Goal: Information Seeking & Learning: Learn about a topic

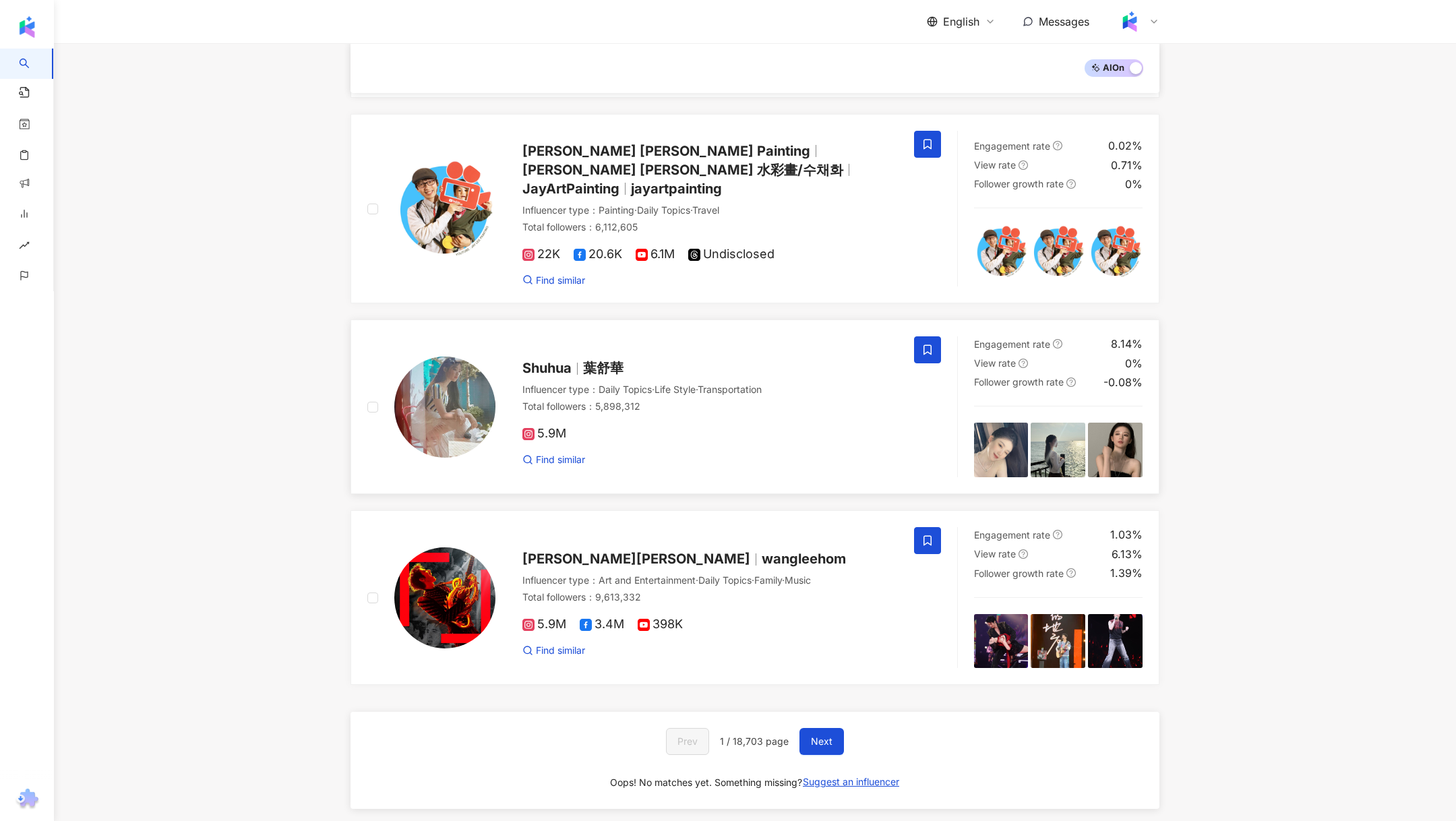
scroll to position [1983, 0]
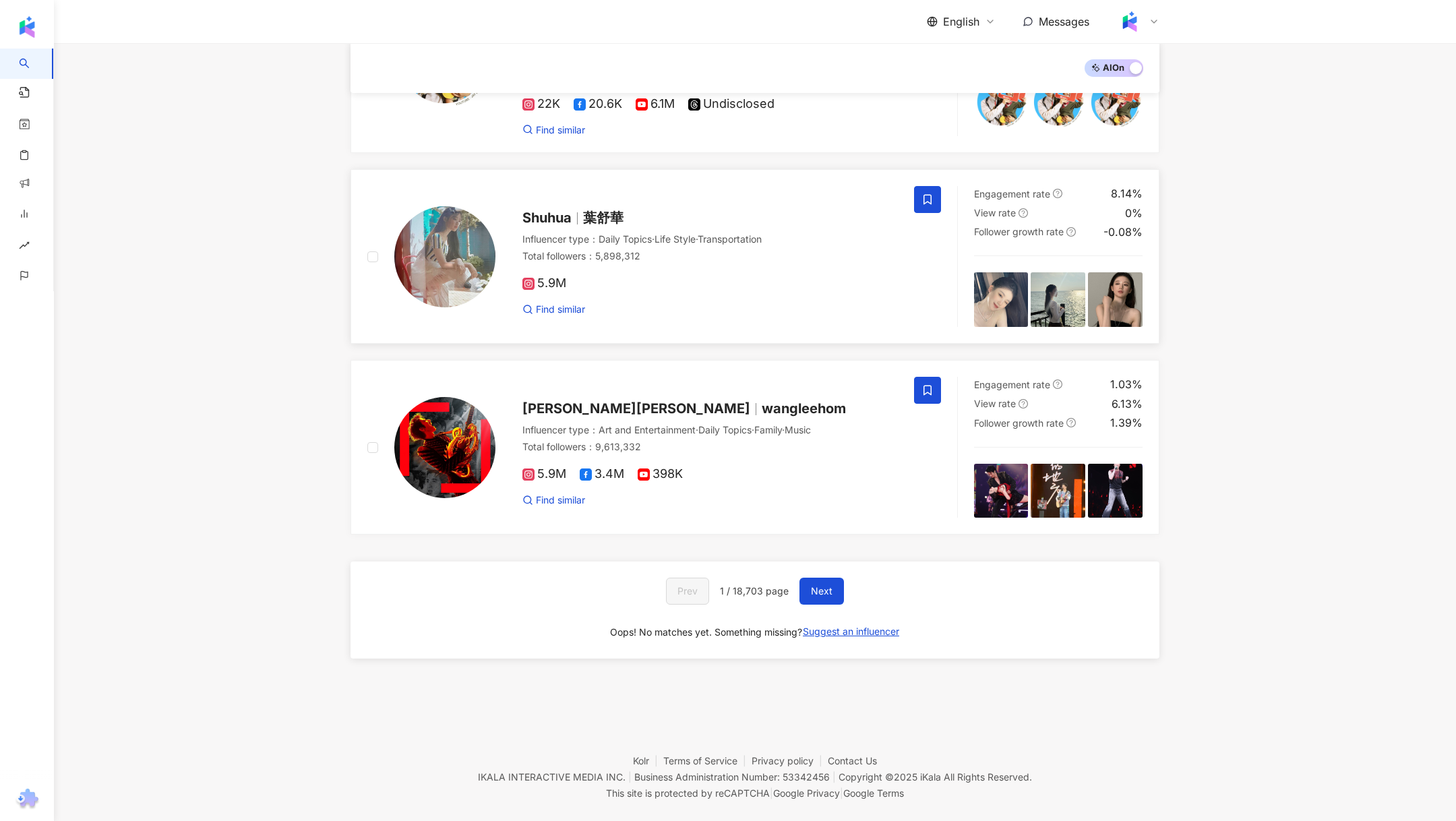
click at [655, 233] on span "·" at bounding box center [653, 239] width 3 height 12
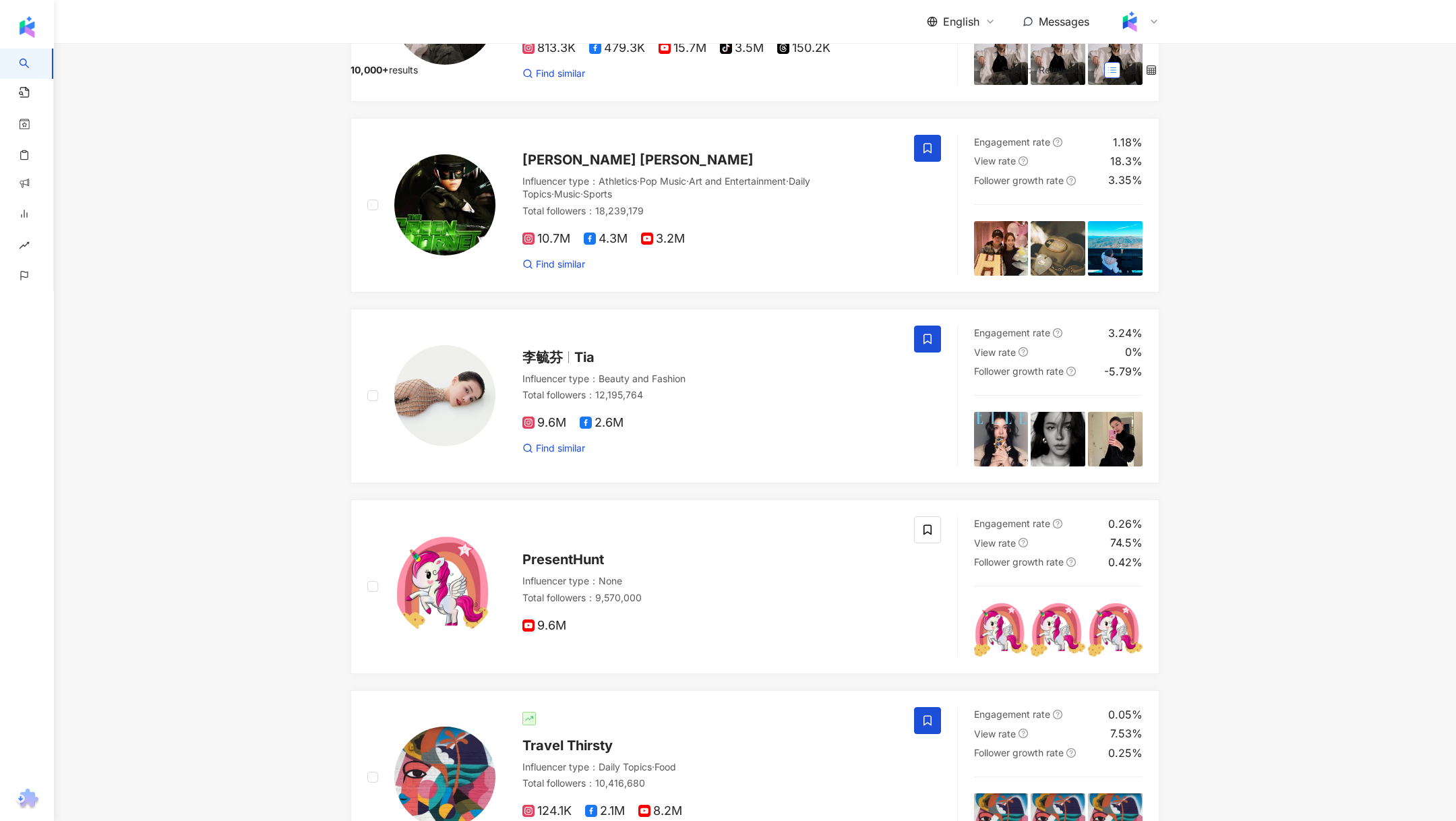
scroll to position [0, 0]
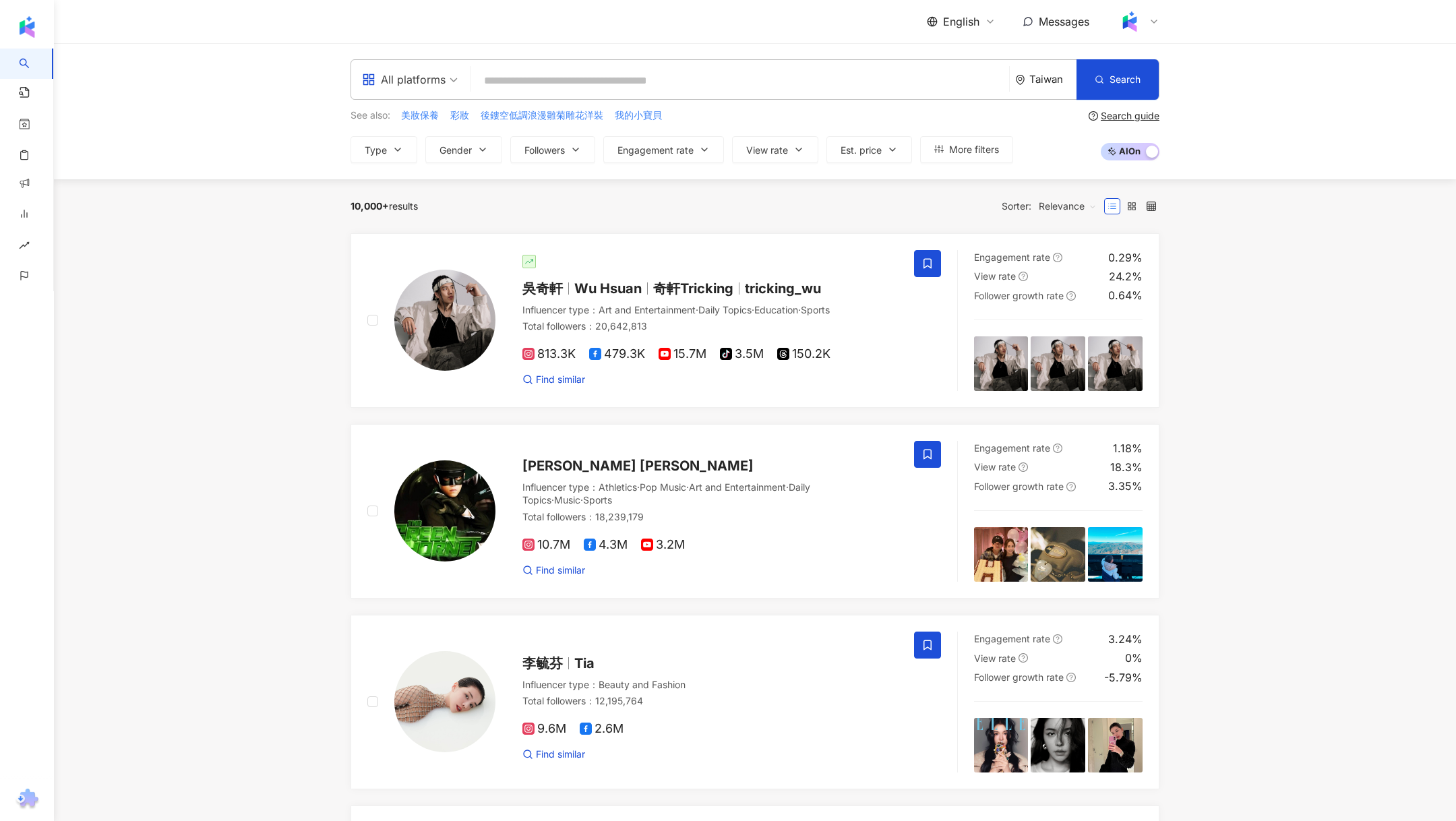
click at [543, 77] on input "search" at bounding box center [740, 81] width 528 height 26
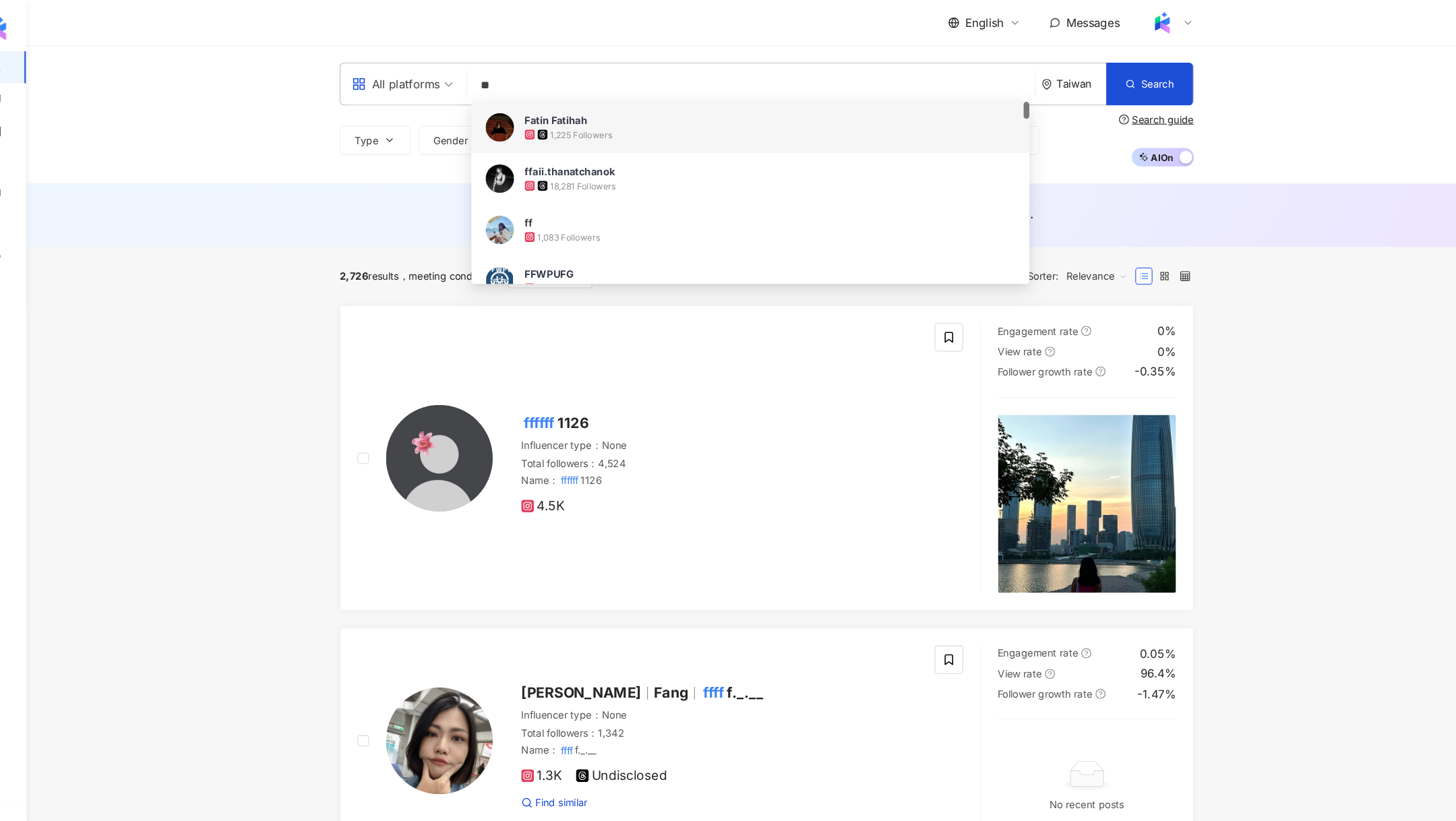
type input "*"
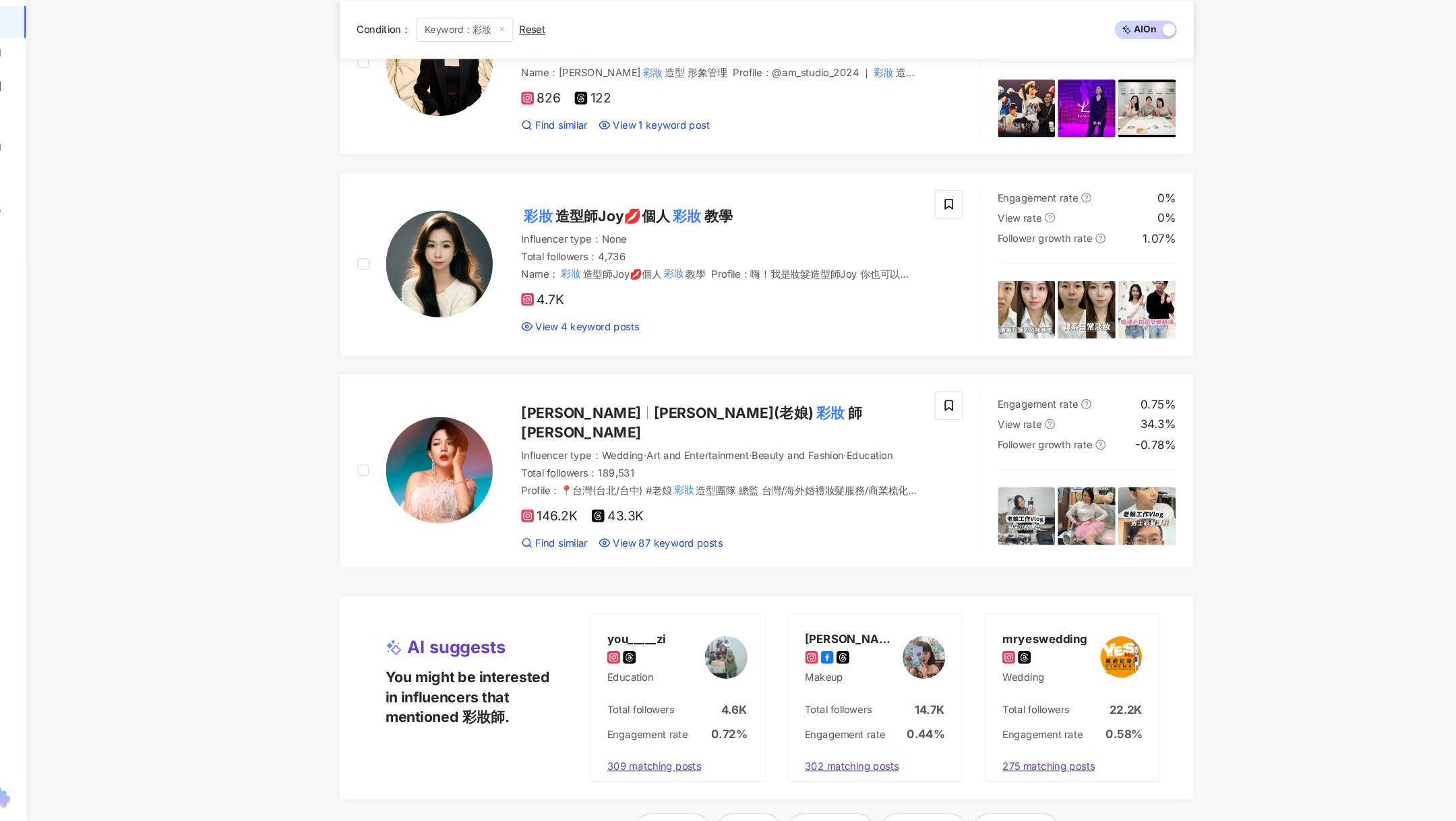
scroll to position [2369, 0]
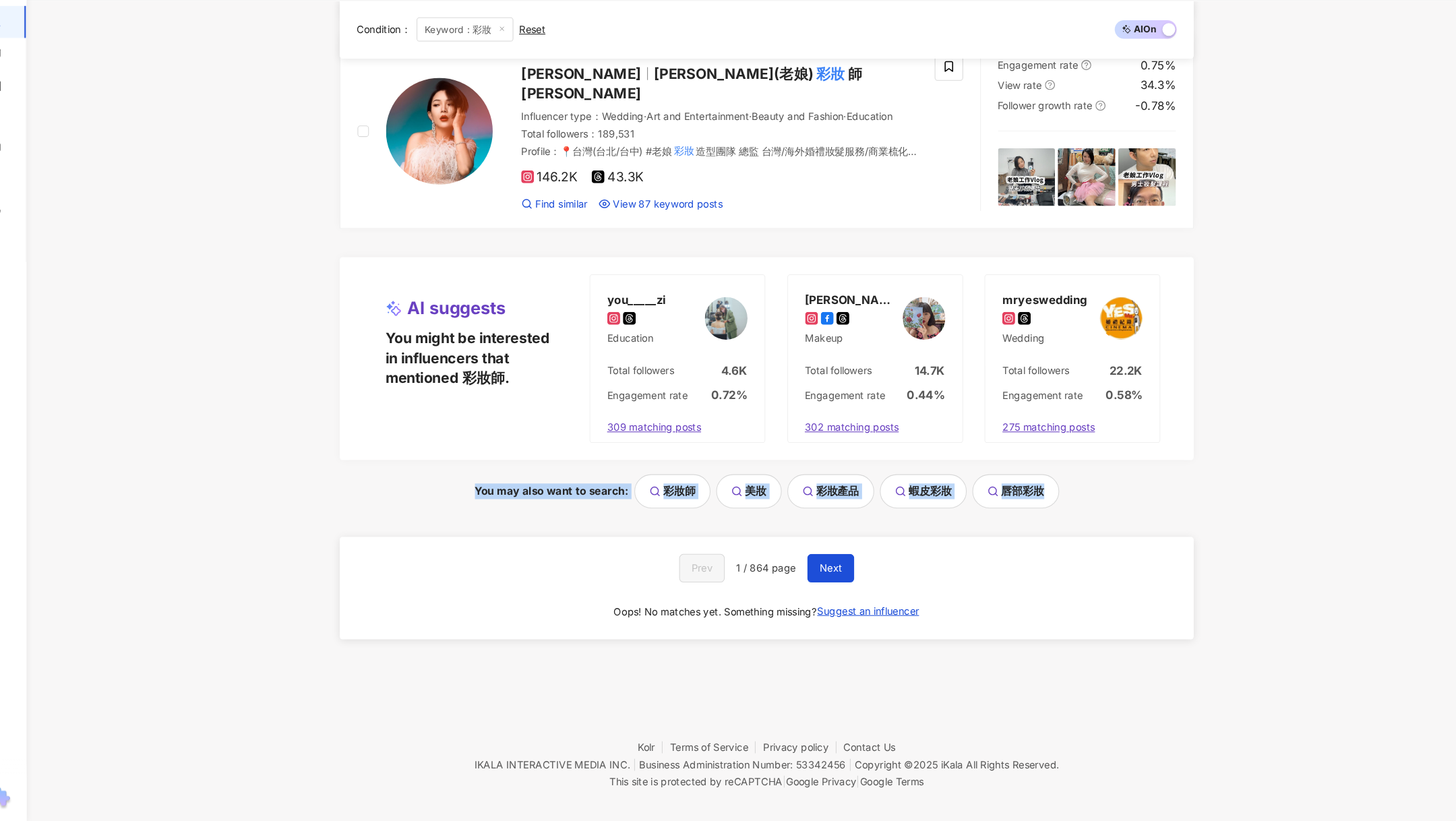
drag, startPoint x: 473, startPoint y: 498, endPoint x: 1025, endPoint y: 507, distance: 552.1
click at [1025, 507] on div "You may also want to search: 彩妝師 美妝 彩妝產品 蝦皮彩妝 唇部彩妝" at bounding box center [755, 508] width 809 height 33
click at [1086, 501] on div "You may also want to search: 彩妝師 美妝 彩妝產品 蝦皮彩妝 唇部彩妝" at bounding box center [755, 508] width 809 height 33
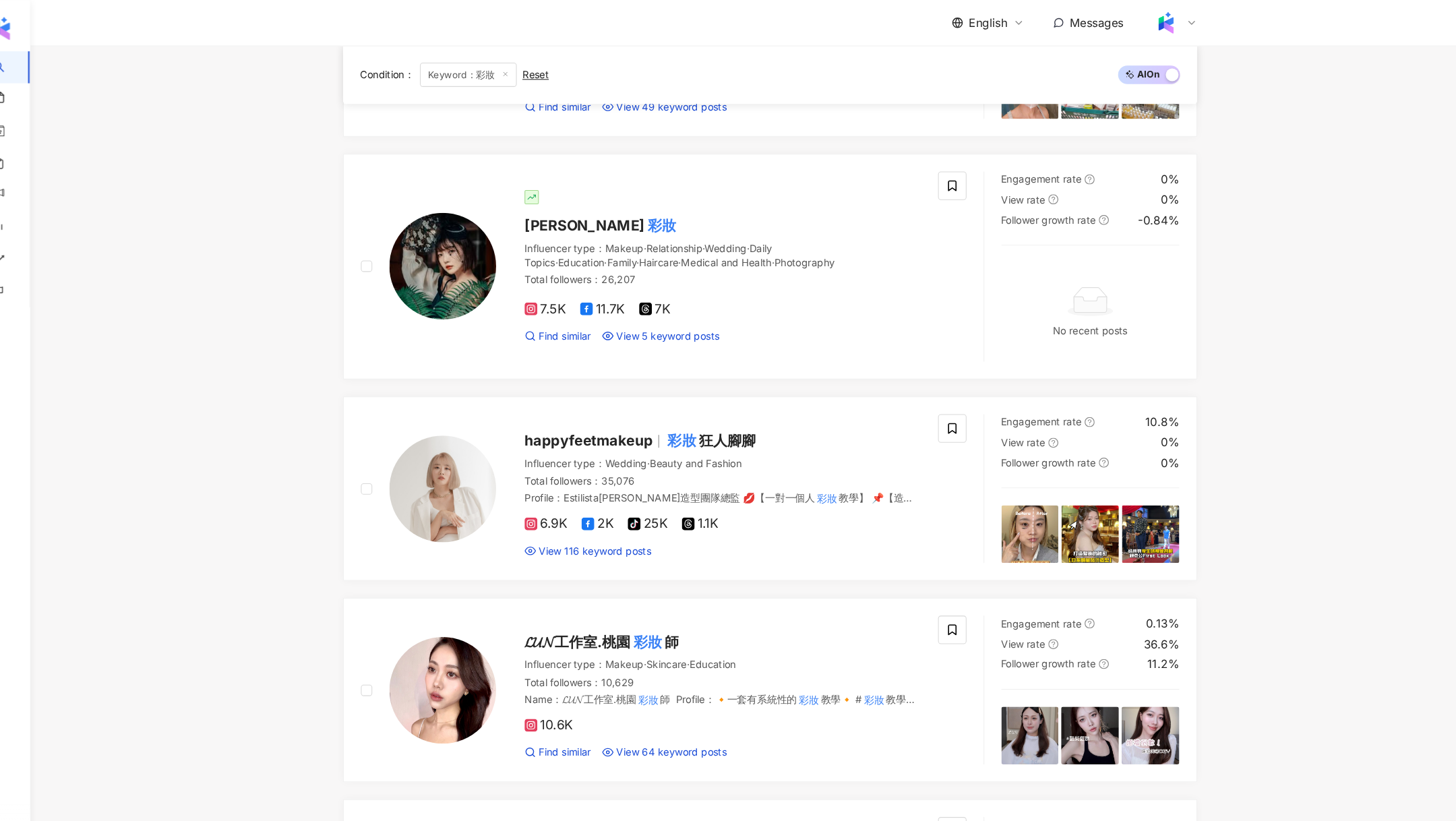
scroll to position [0, 0]
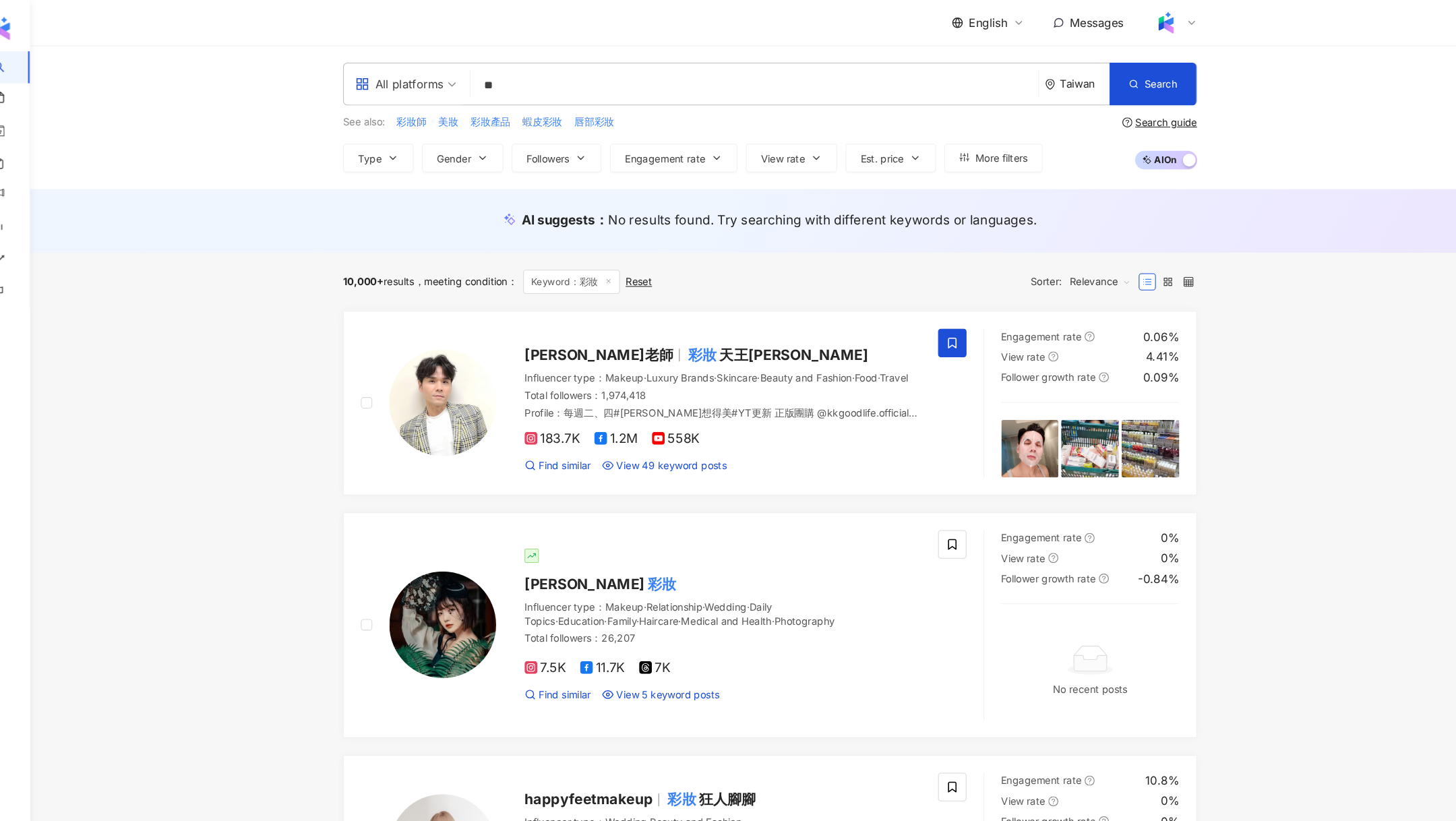
click at [778, 76] on input "**" at bounding box center [740, 81] width 528 height 26
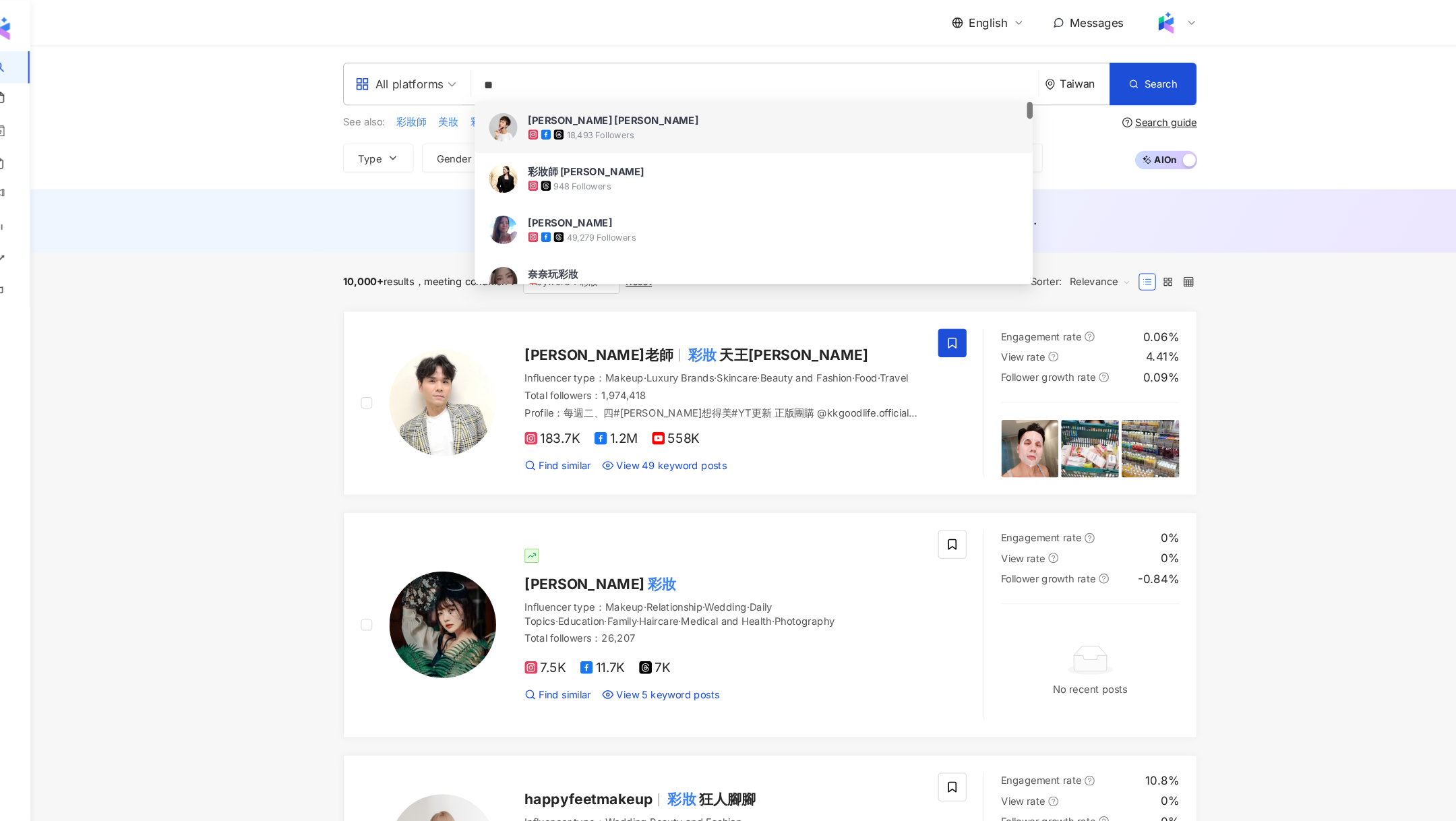
type input "*"
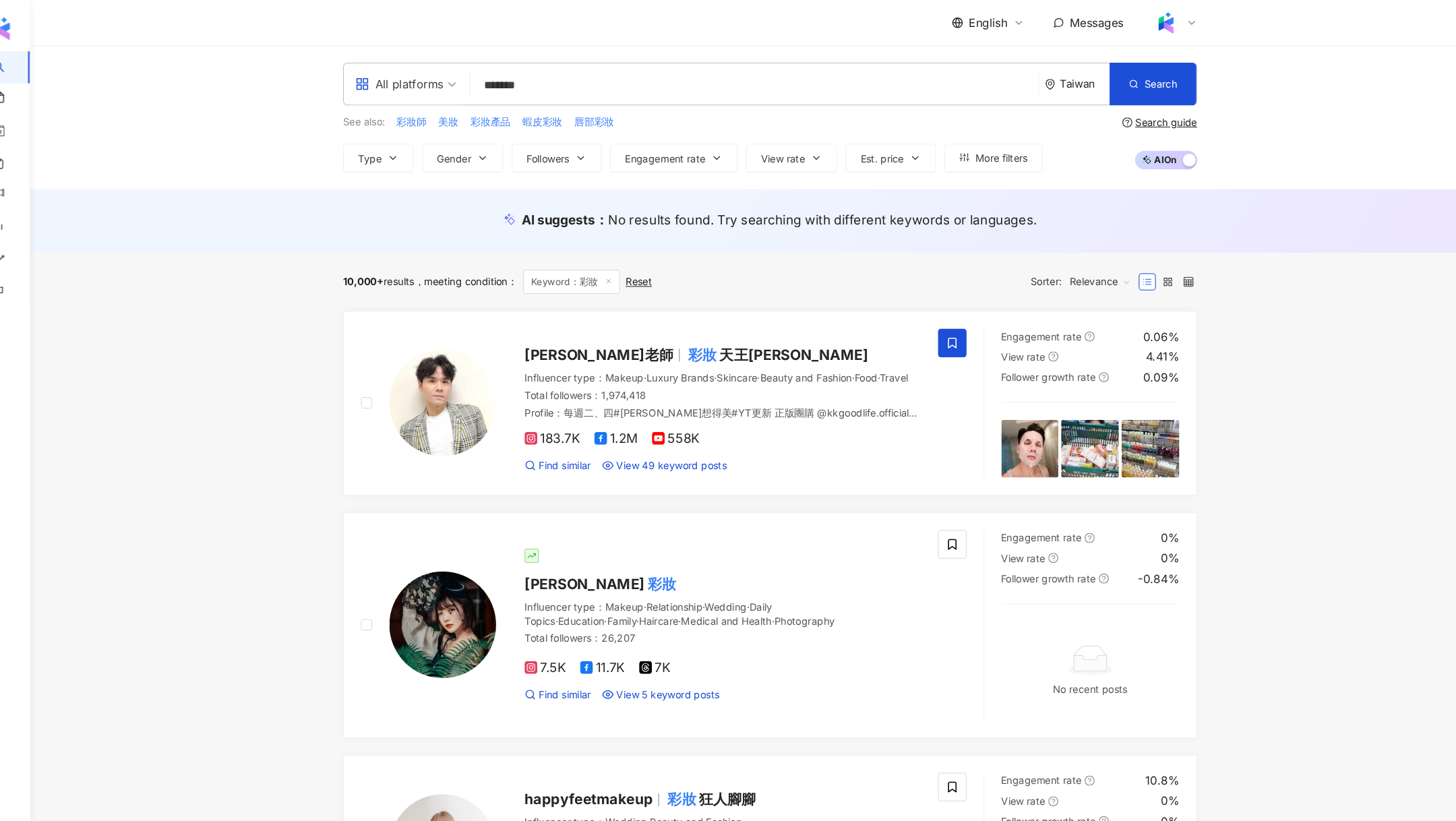
type input "******"
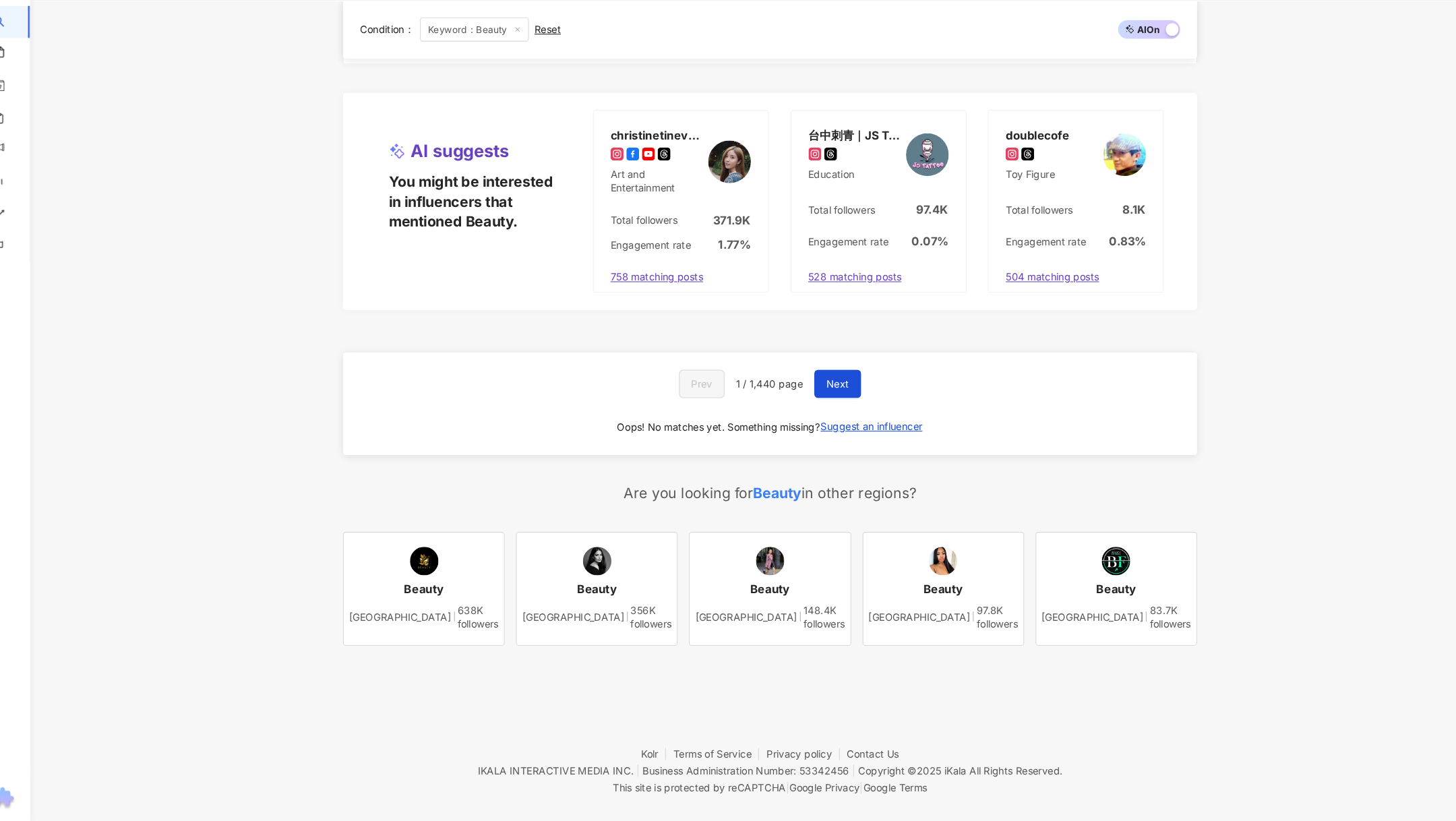
scroll to position [2587, 0]
